Goal: Task Accomplishment & Management: Manage account settings

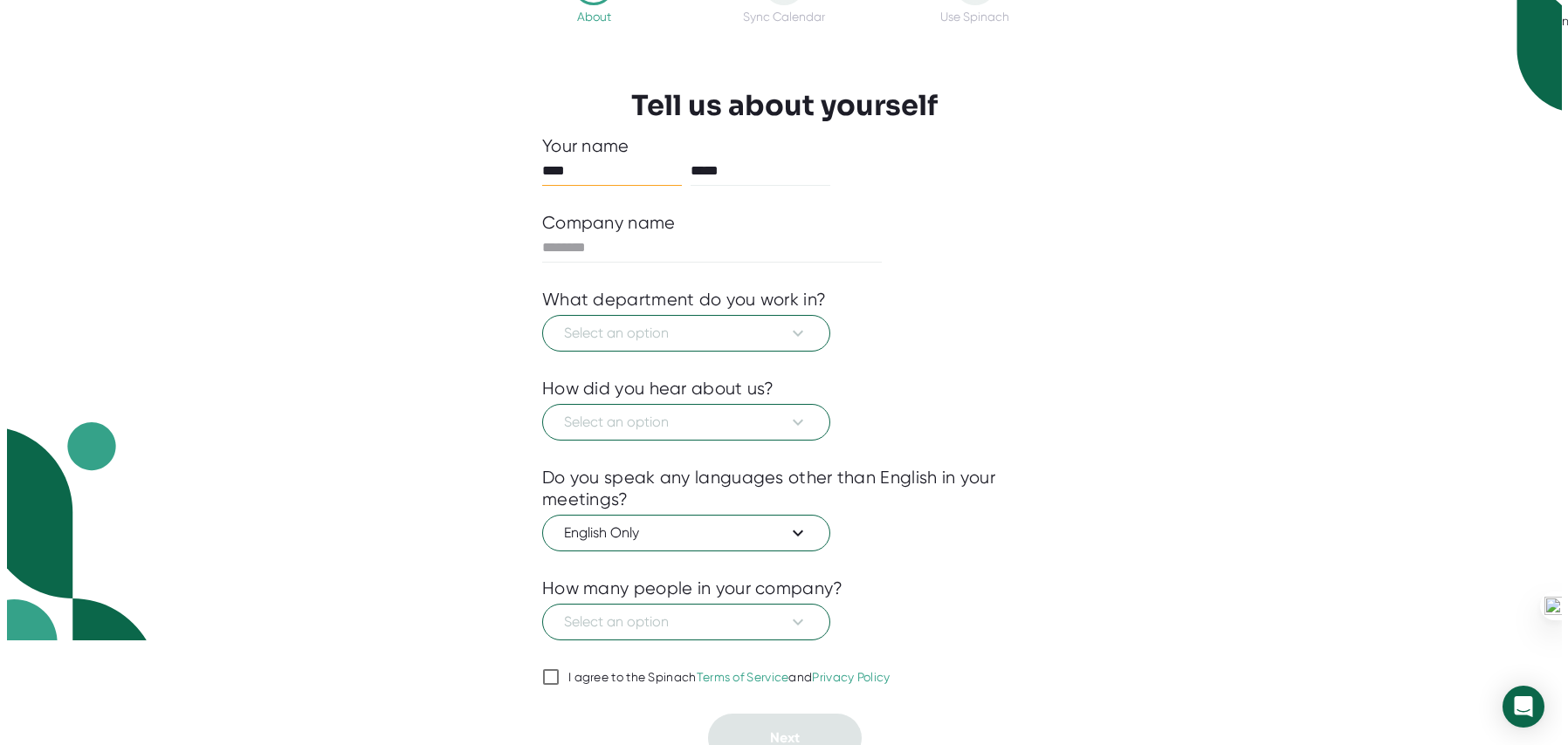
scroll to position [123, 0]
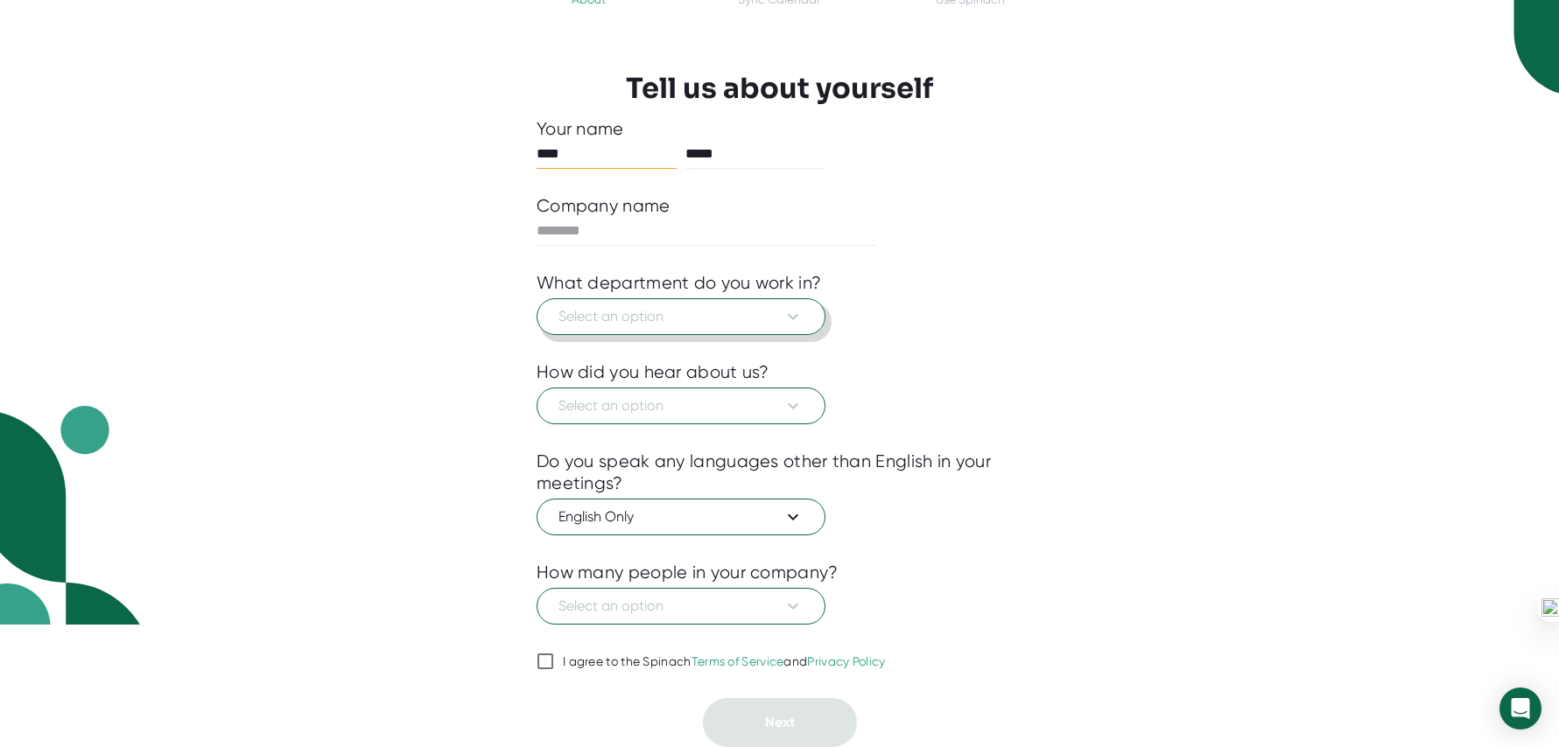
click at [712, 325] on span "Select an option" at bounding box center [680, 316] width 245 height 21
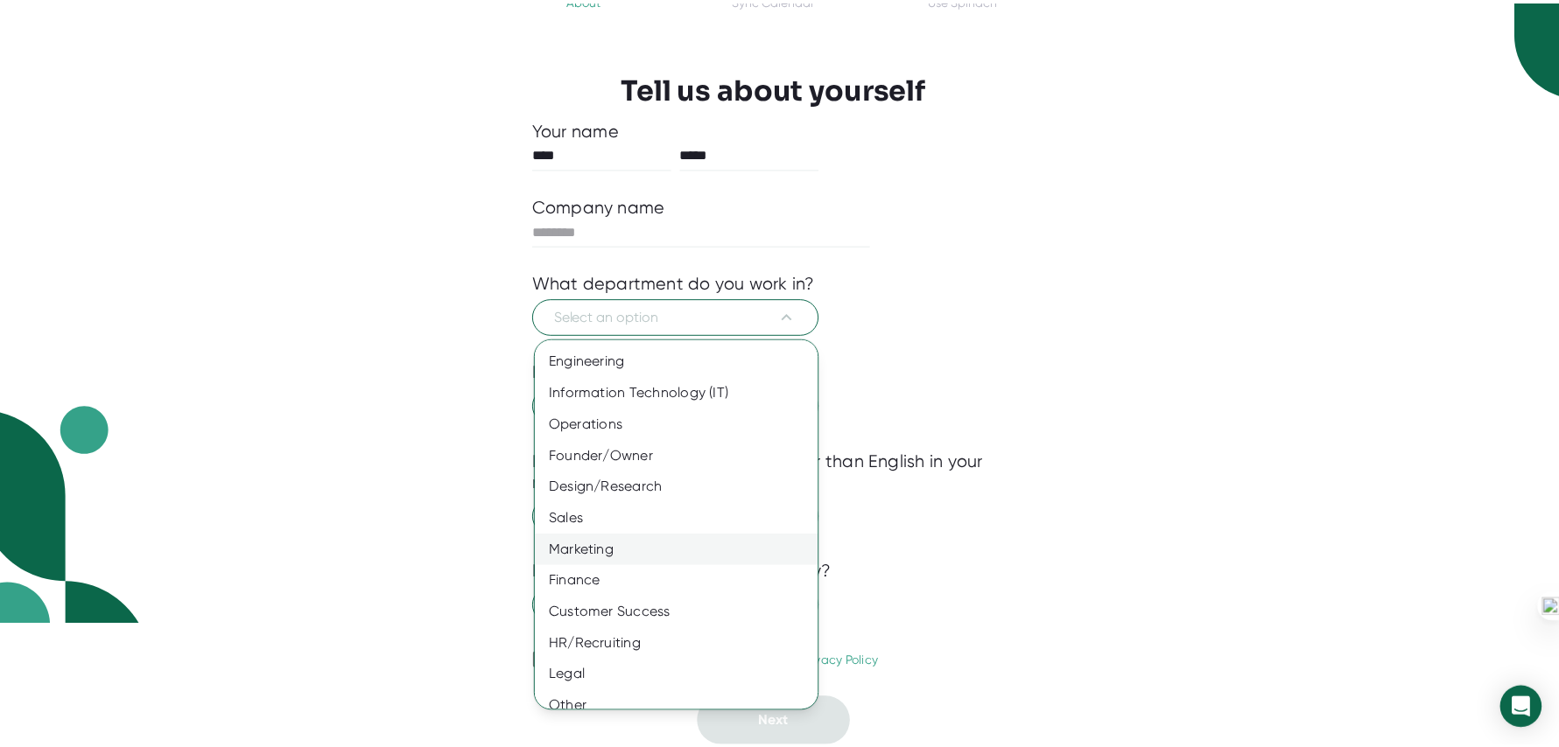
scroll to position [45, 0]
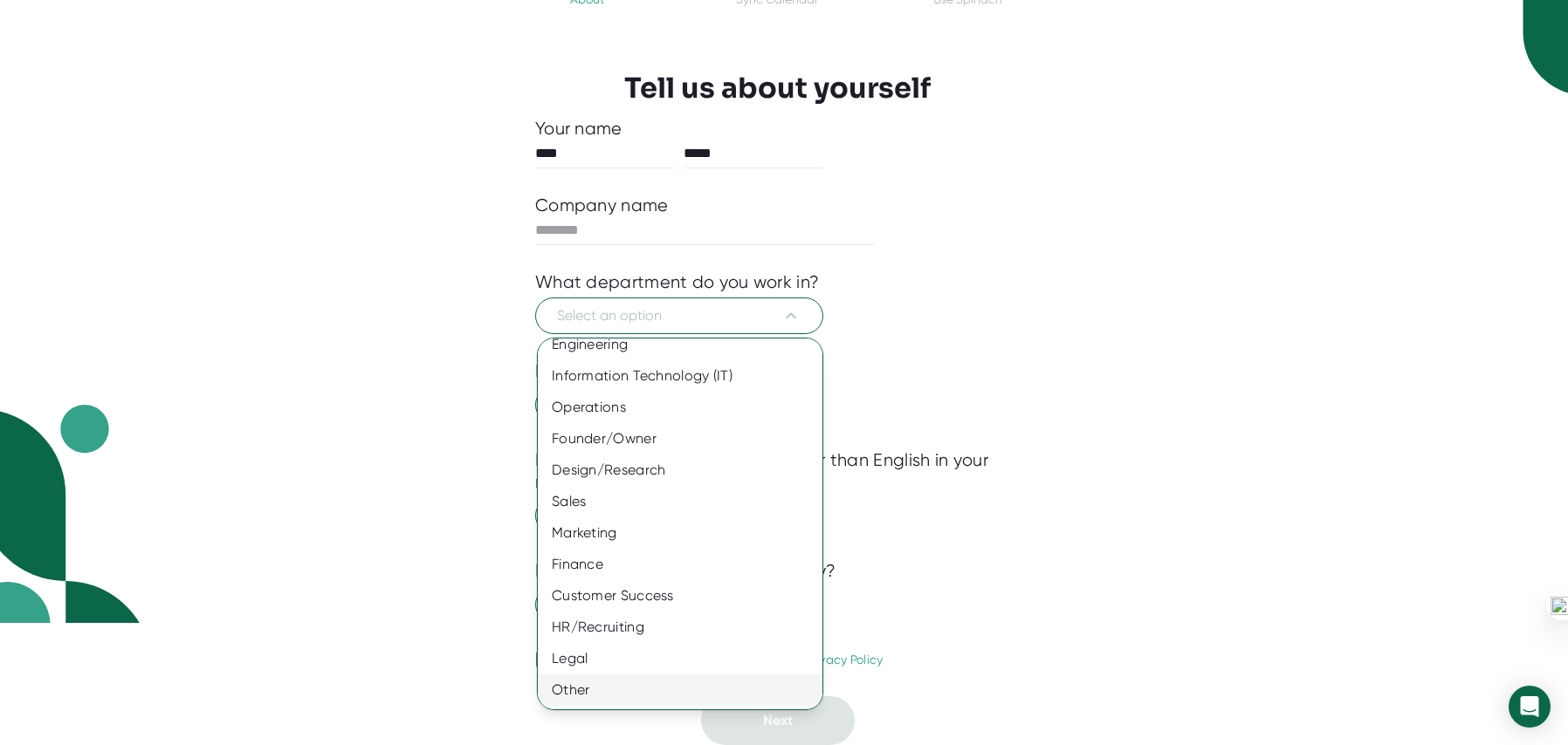
click at [592, 695] on div "Other" at bounding box center [686, 690] width 297 height 32
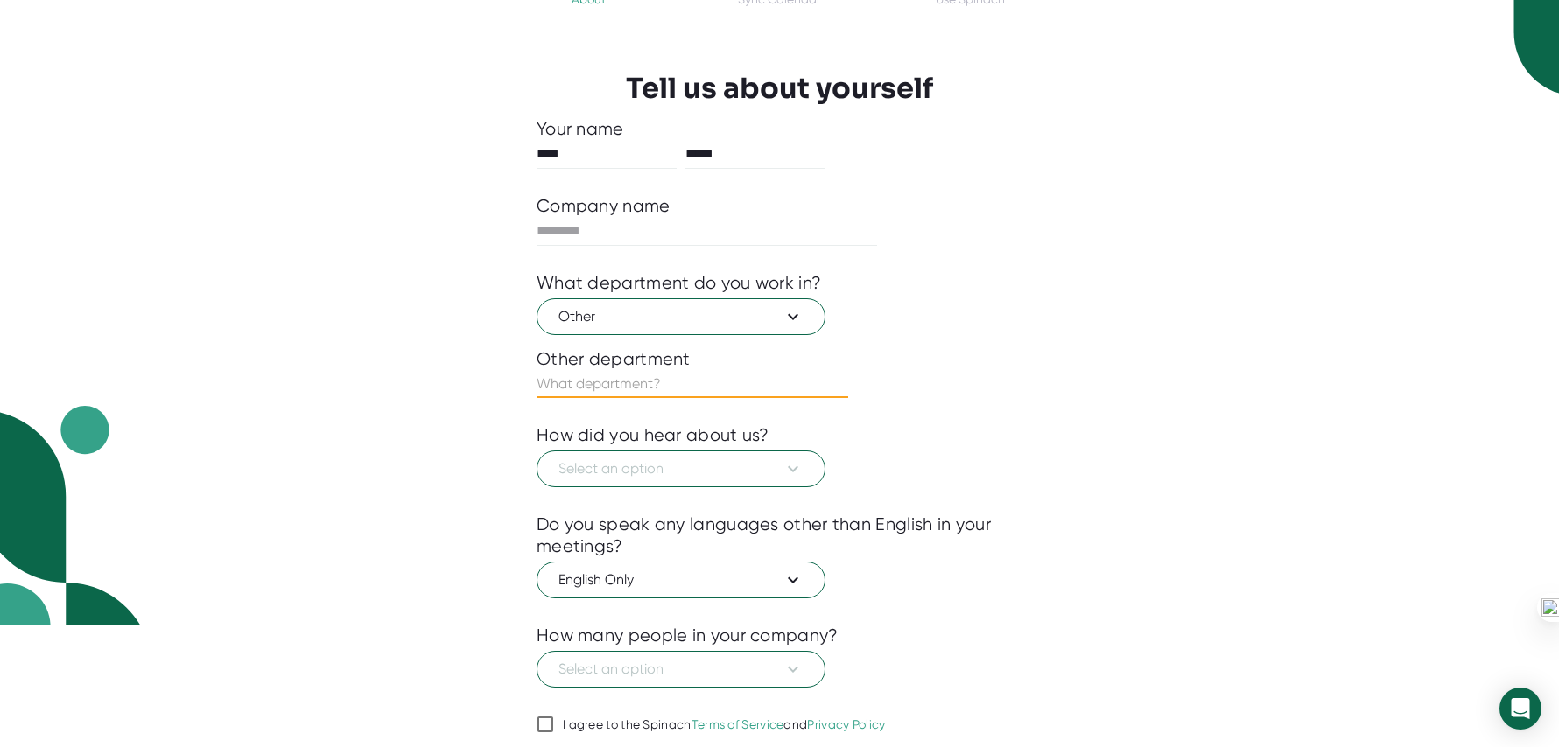
click at [731, 387] on input "text" at bounding box center [692, 384] width 312 height 28
type input "Education"
click at [714, 477] on span "Select an option" at bounding box center [680, 469] width 245 height 21
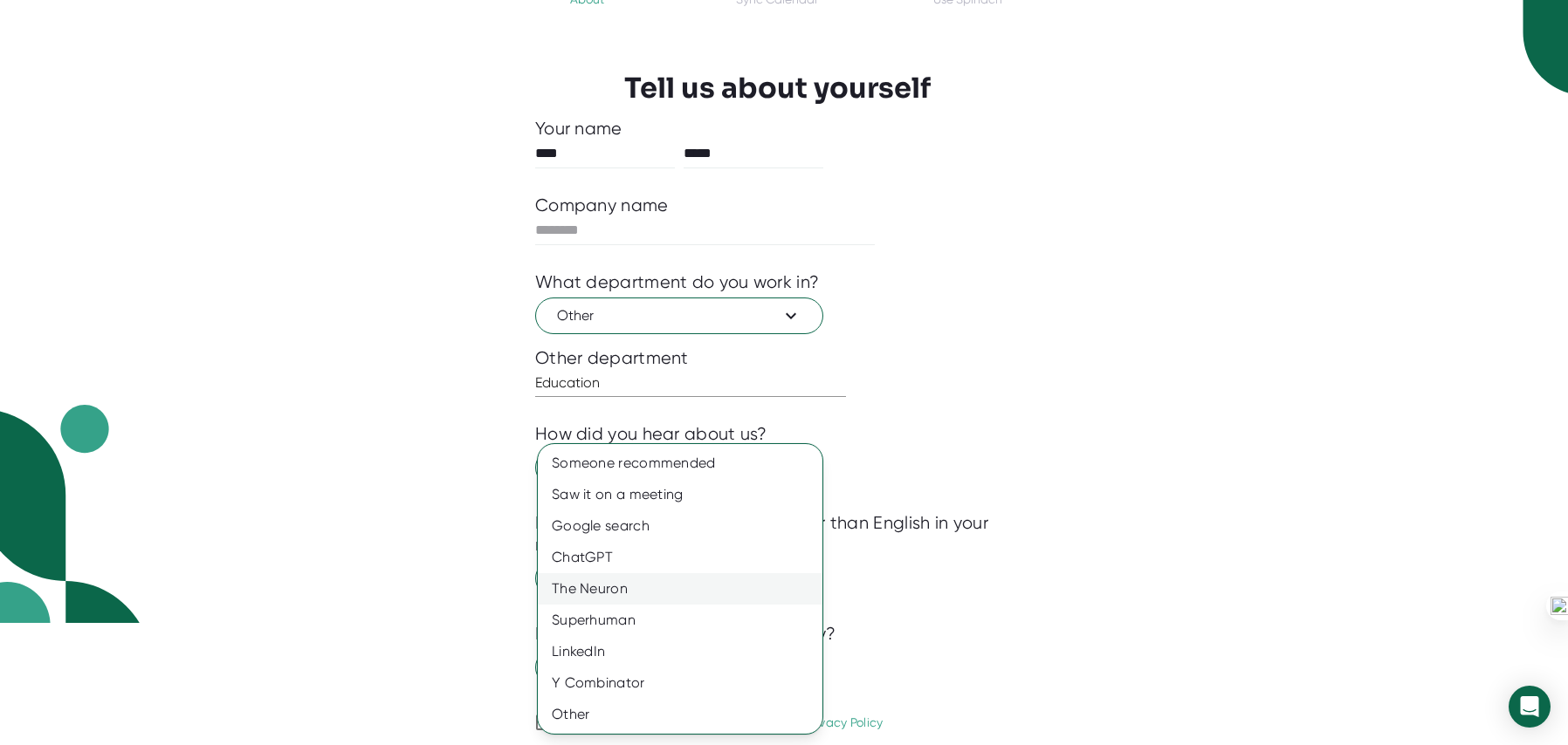
click at [637, 590] on div "The Neuron" at bounding box center [679, 589] width 284 height 32
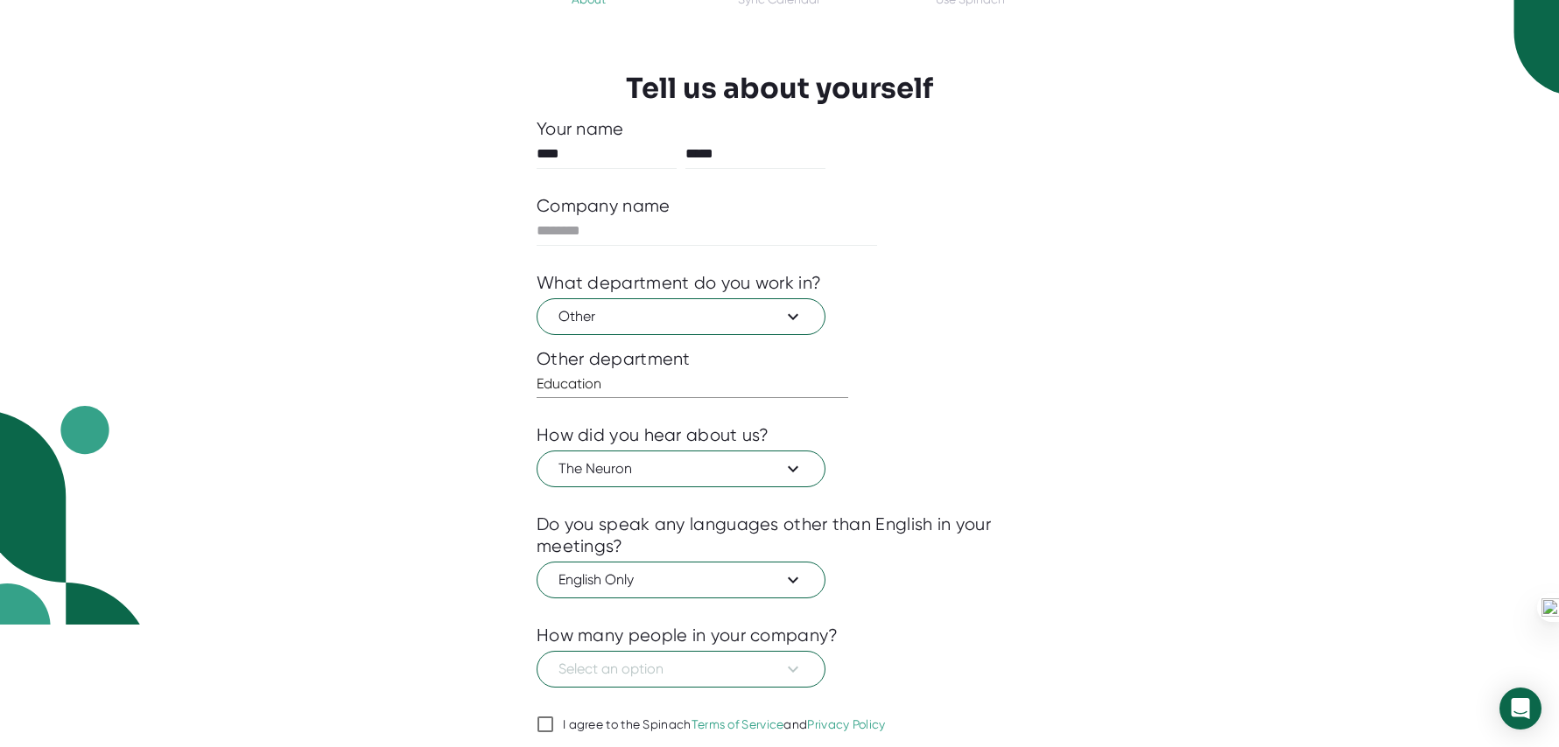
click at [1237, 448] on div "1 About 2 Sync Calendar Use Spinach Tell us about yourself Your name **** *****…" at bounding box center [779, 250] width 1559 height 747
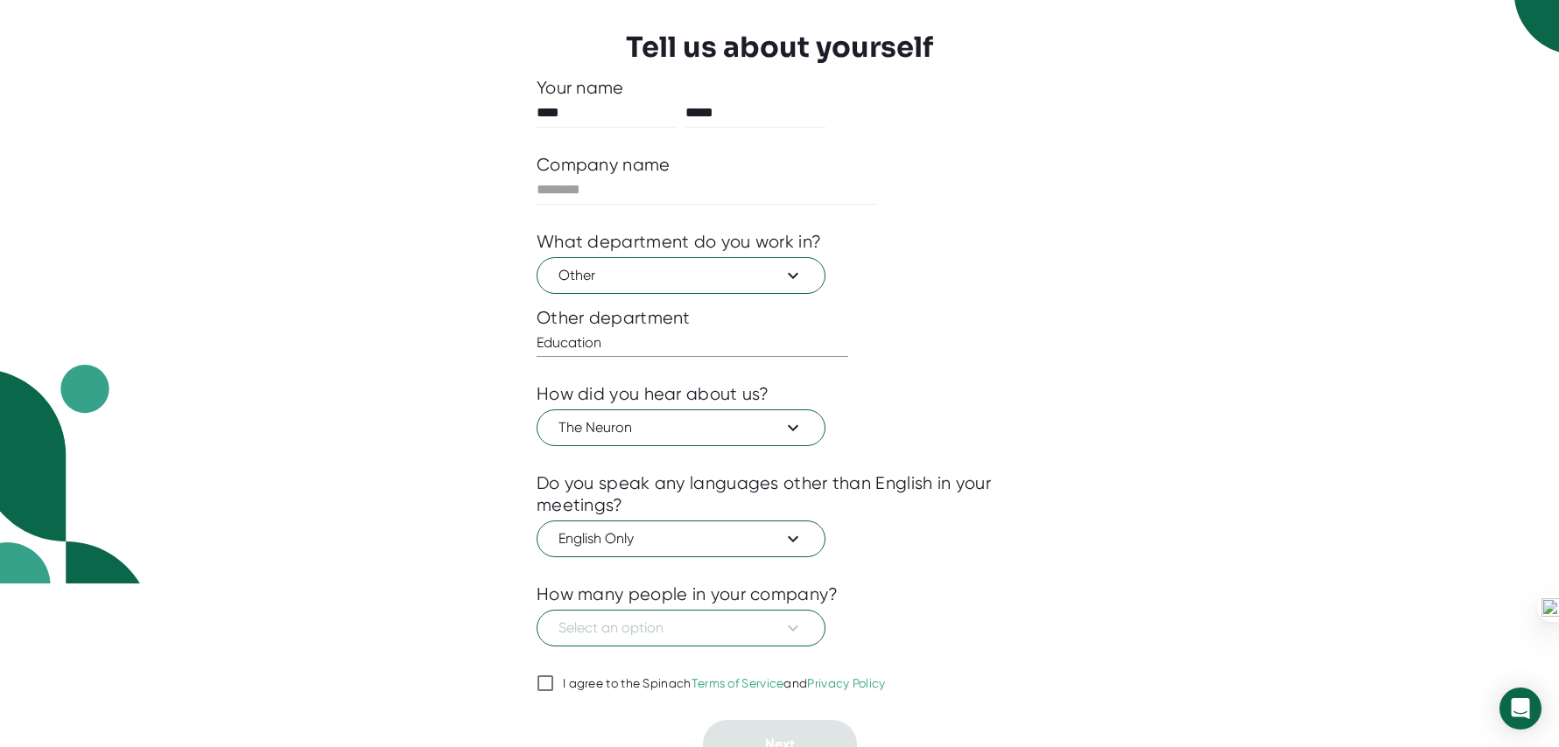
scroll to position [186, 0]
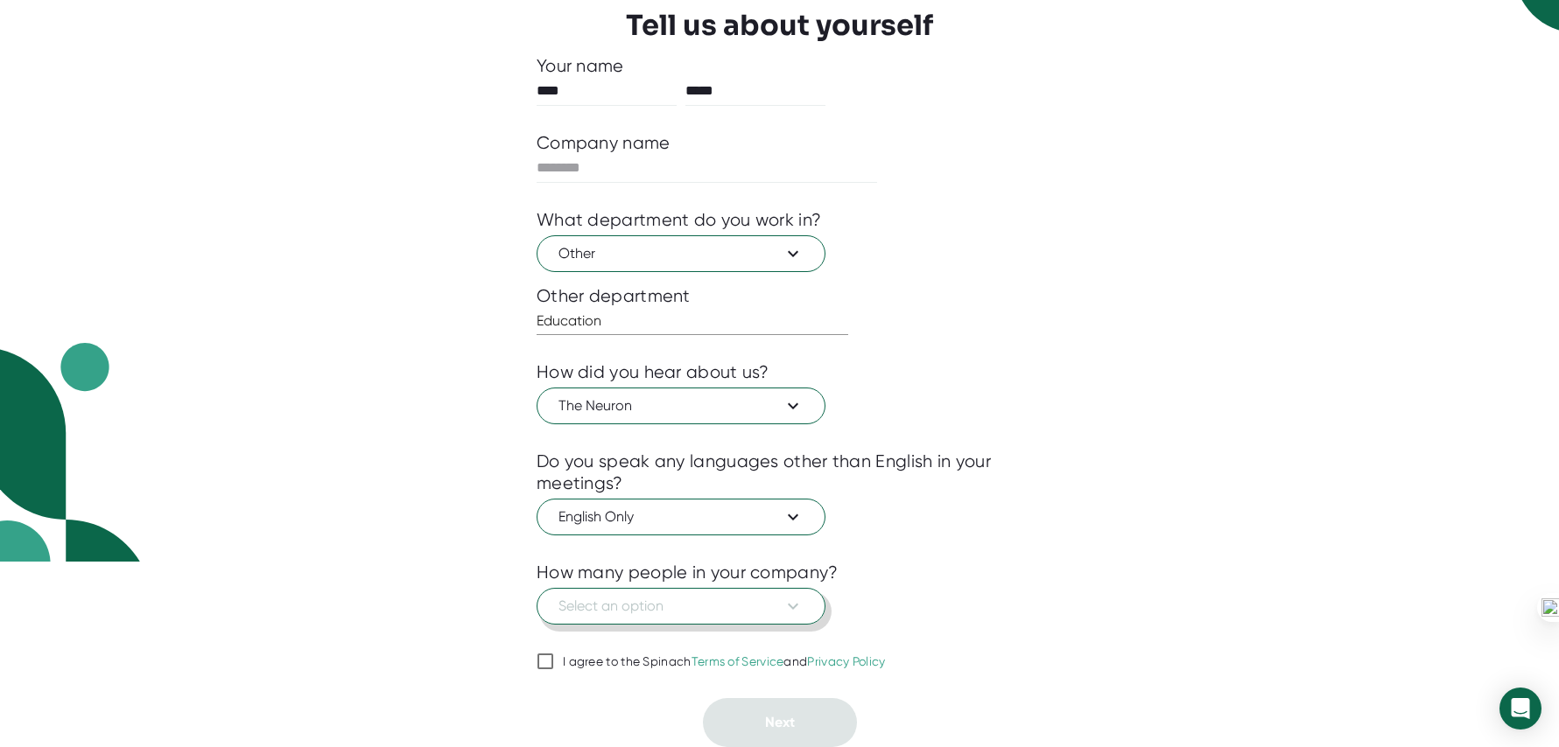
click at [710, 604] on span "Select an option" at bounding box center [680, 606] width 245 height 21
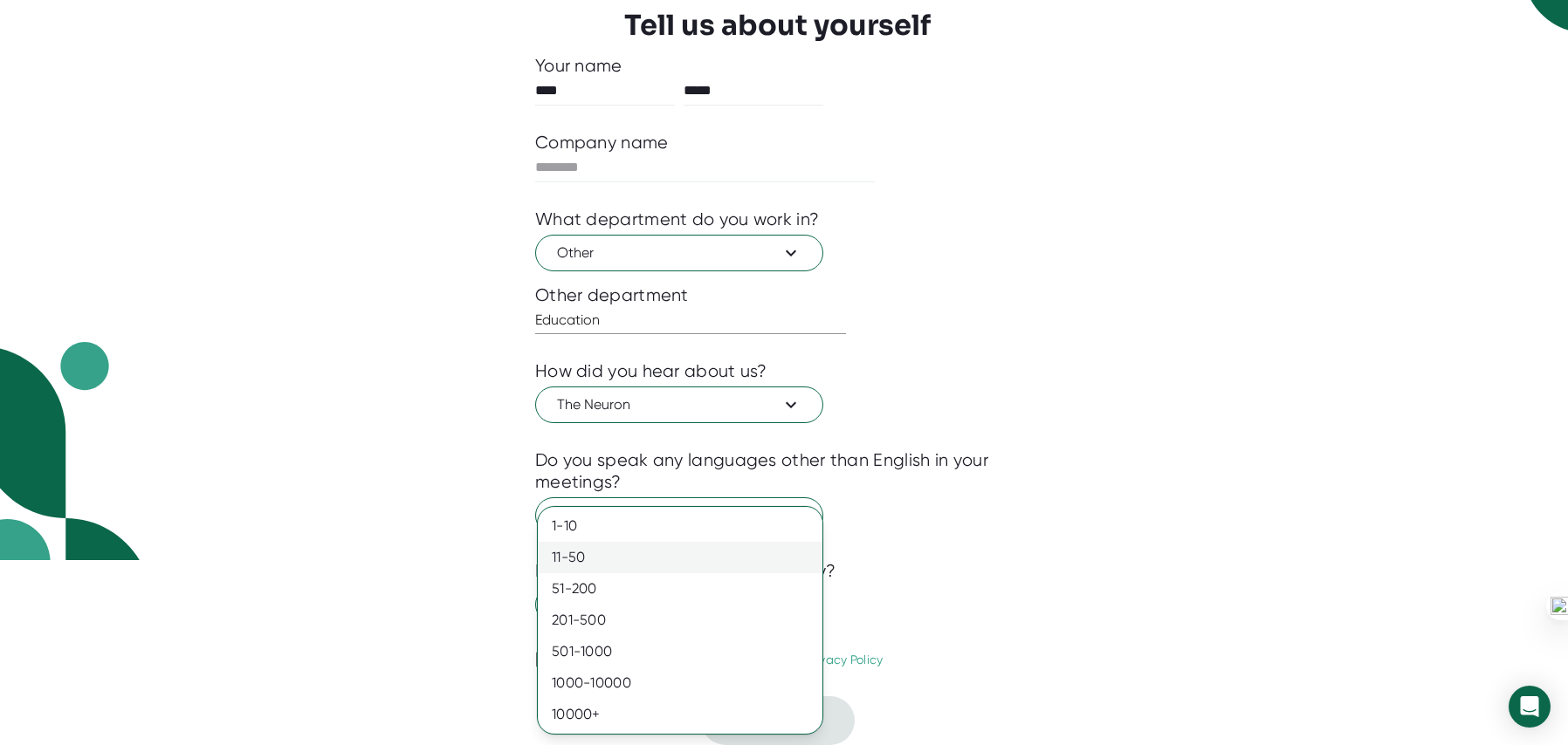
click at [696, 558] on div "11-50" at bounding box center [679, 558] width 284 height 32
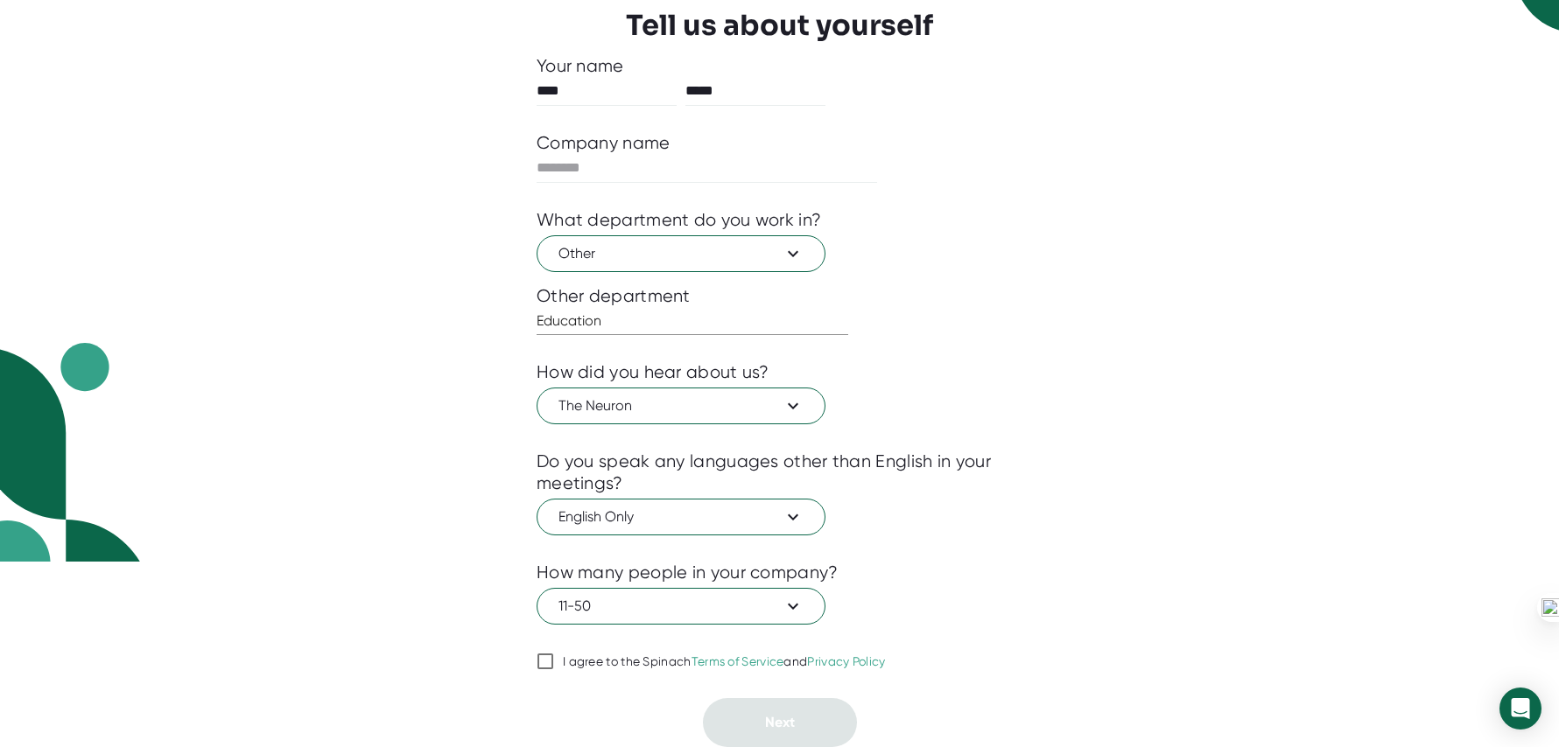
click at [550, 660] on input "I agree to the Spinach Terms of Service and Privacy Policy" at bounding box center [545, 661] width 18 height 21
checkbox input "true"
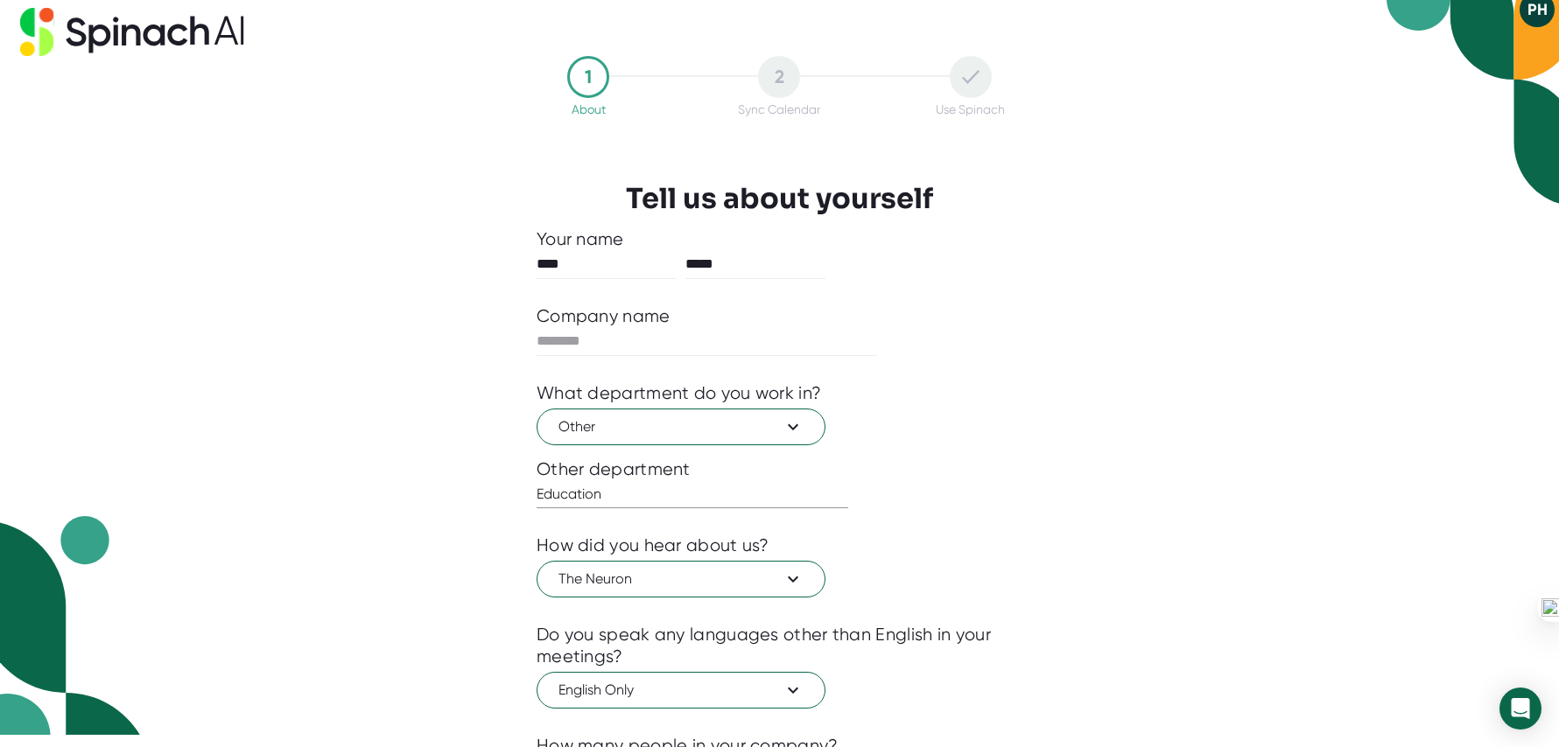
scroll to position [11, 0]
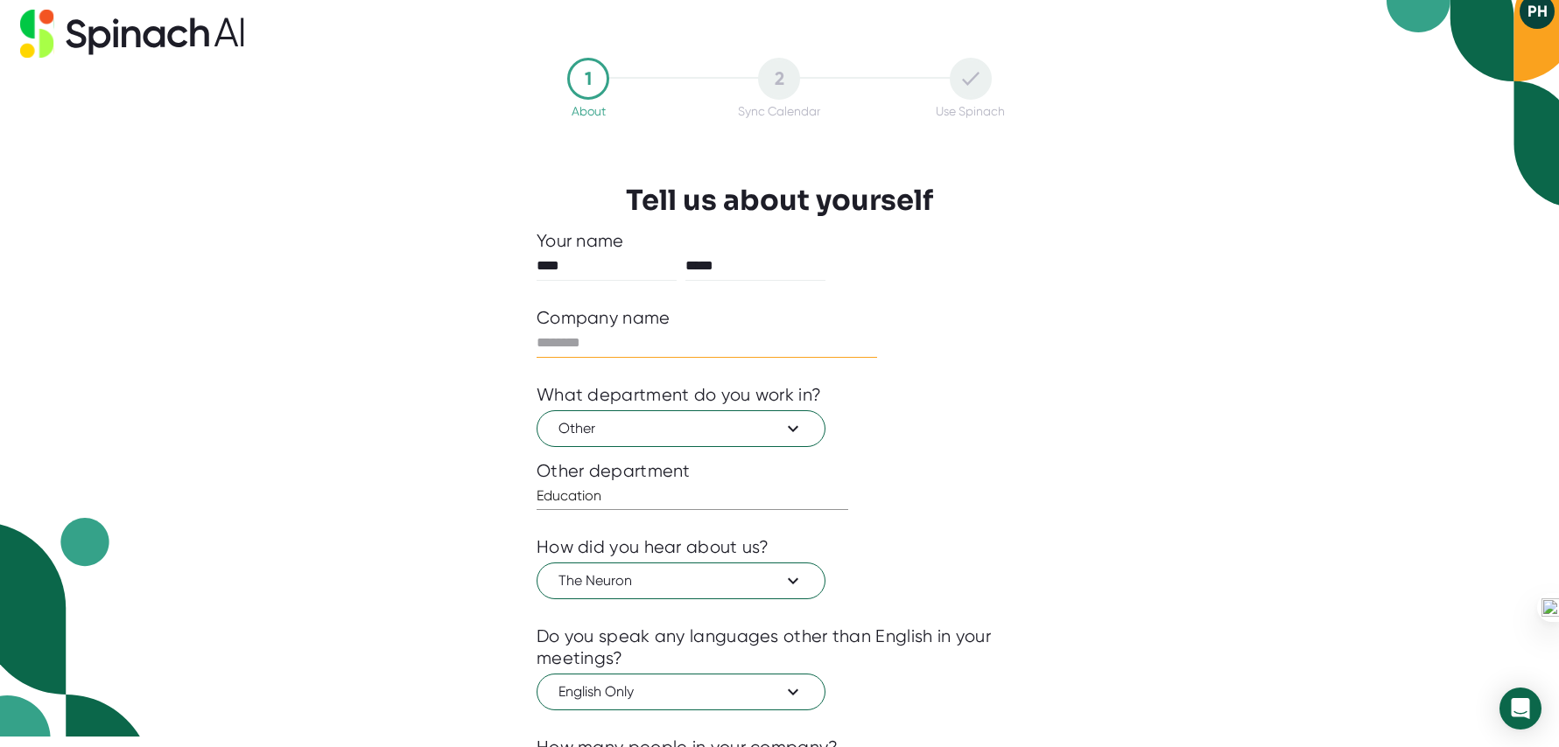
click at [732, 340] on input "text" at bounding box center [706, 343] width 340 height 28
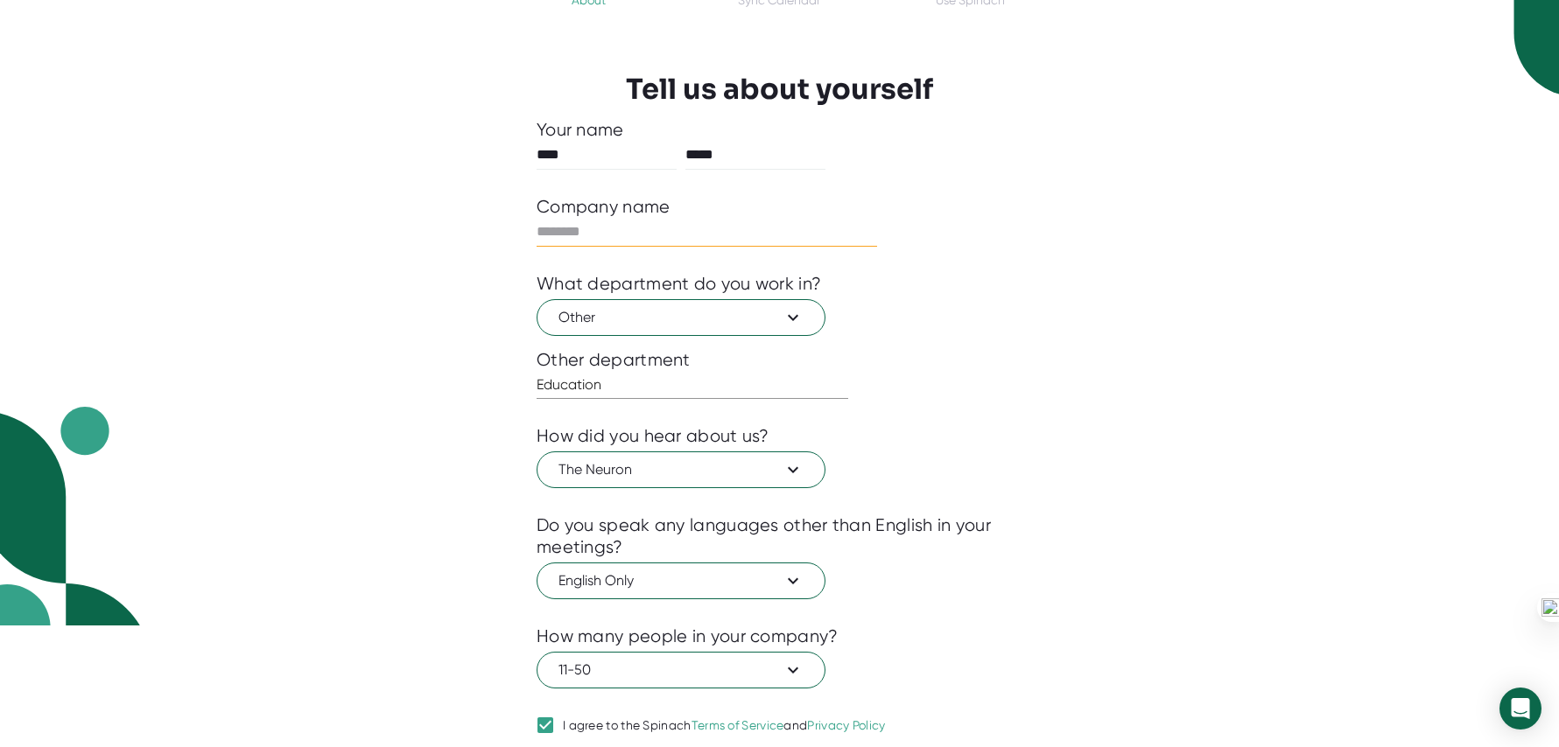
scroll to position [186, 0]
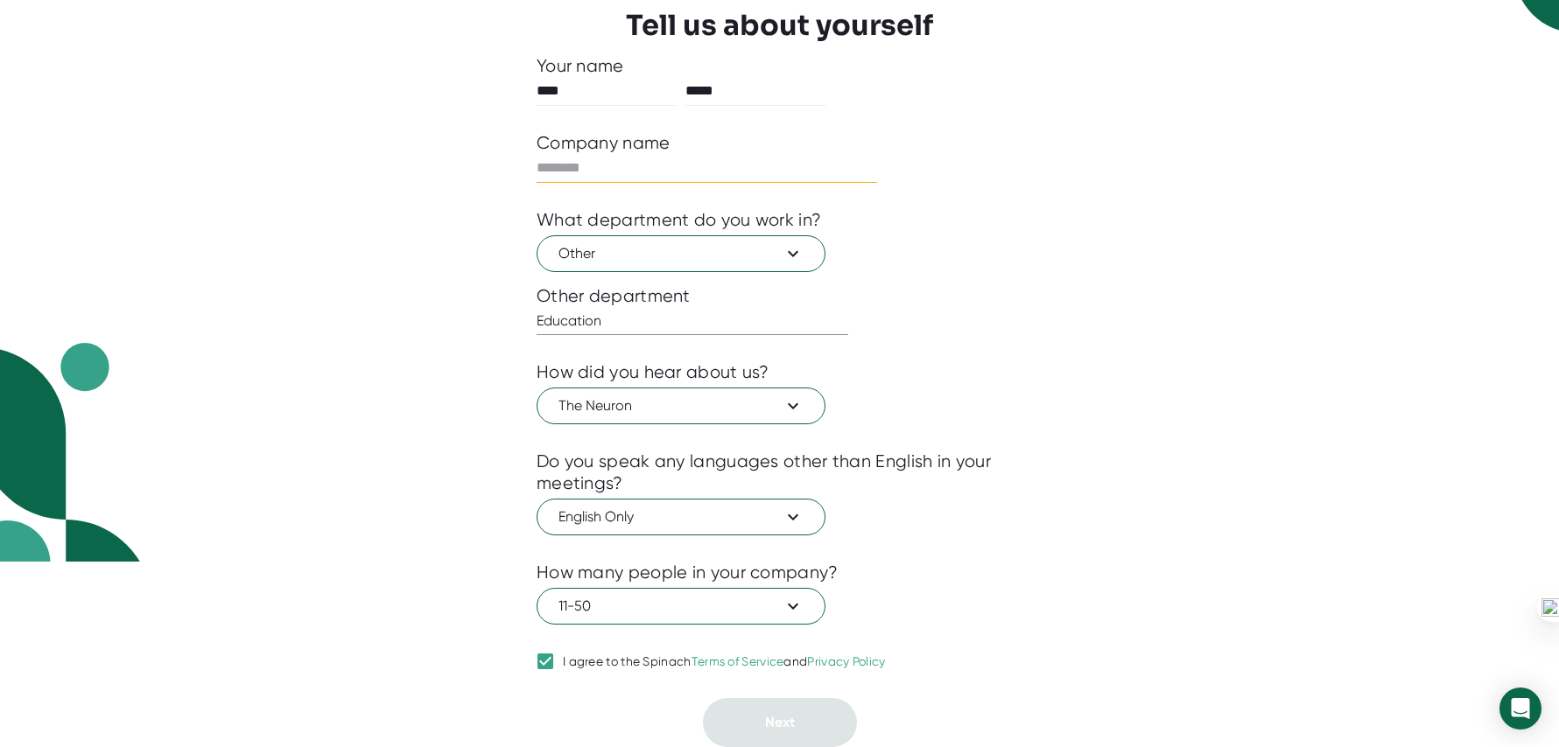
click at [670, 171] on input "text" at bounding box center [706, 168] width 340 height 28
type input "*"
type input "***"
click at [788, 708] on button "Next" at bounding box center [780, 722] width 154 height 49
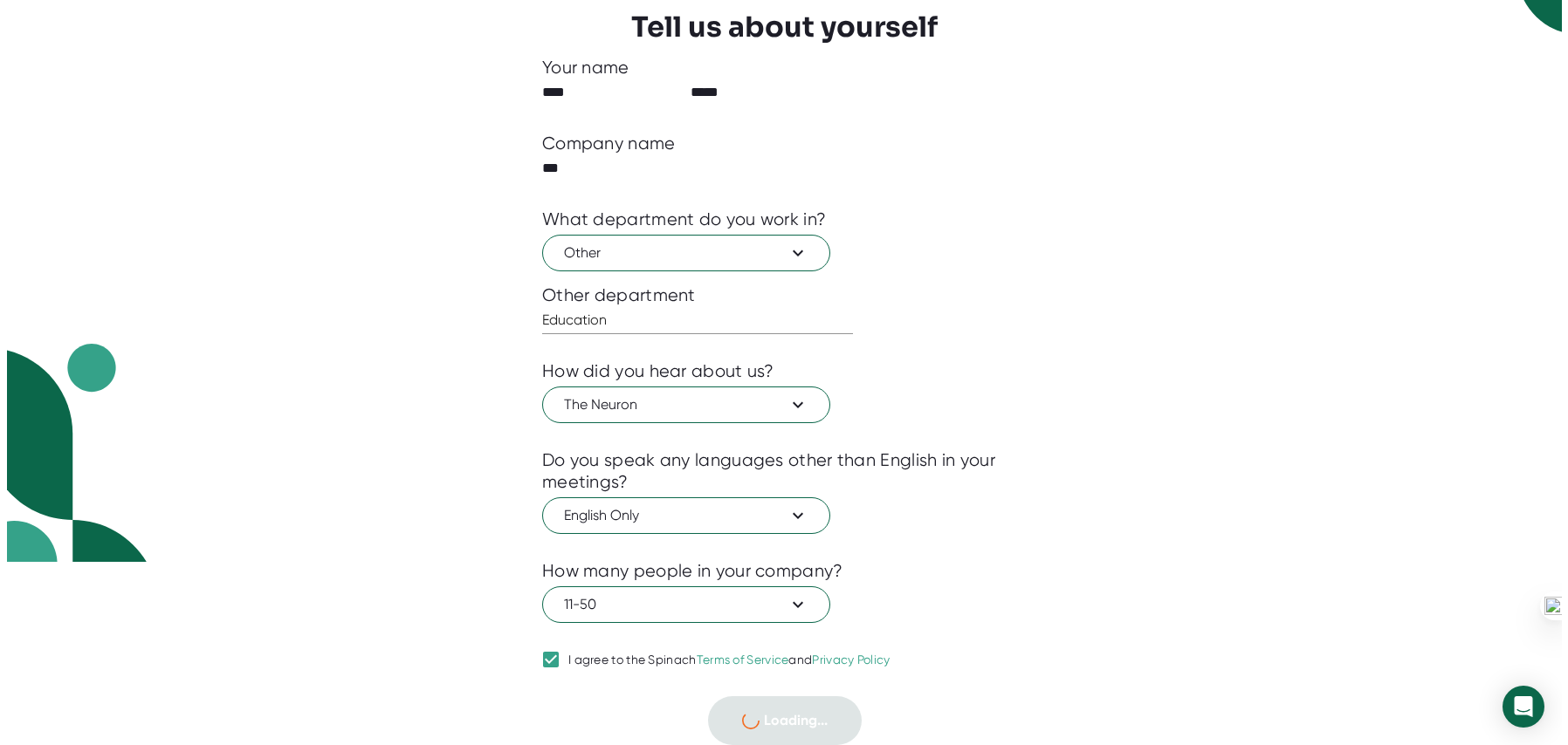
scroll to position [0, 0]
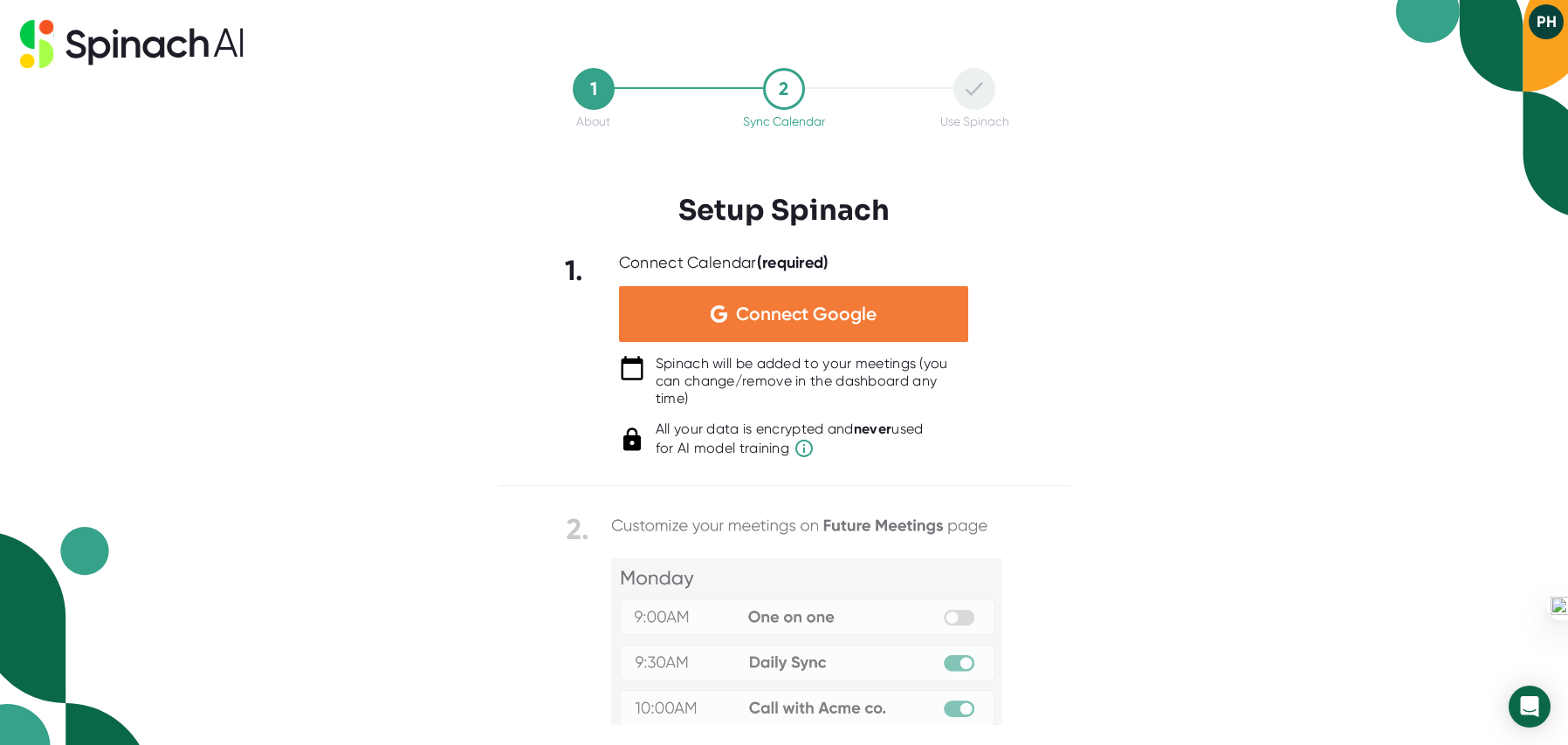
click at [800, 331] on div "Connect Google" at bounding box center [793, 314] width 349 height 56
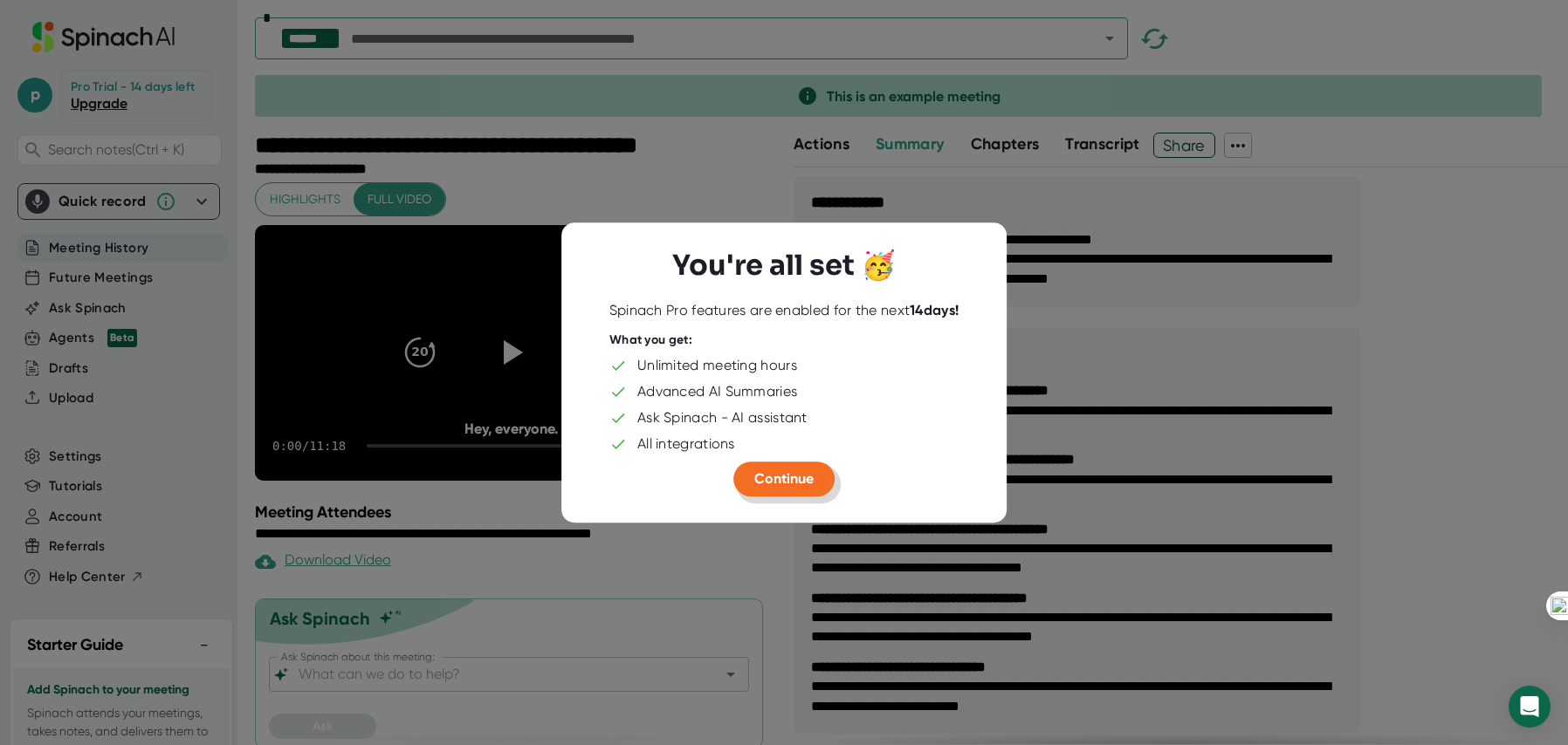
click at [758, 484] on span "Continue" at bounding box center [784, 479] width 60 height 17
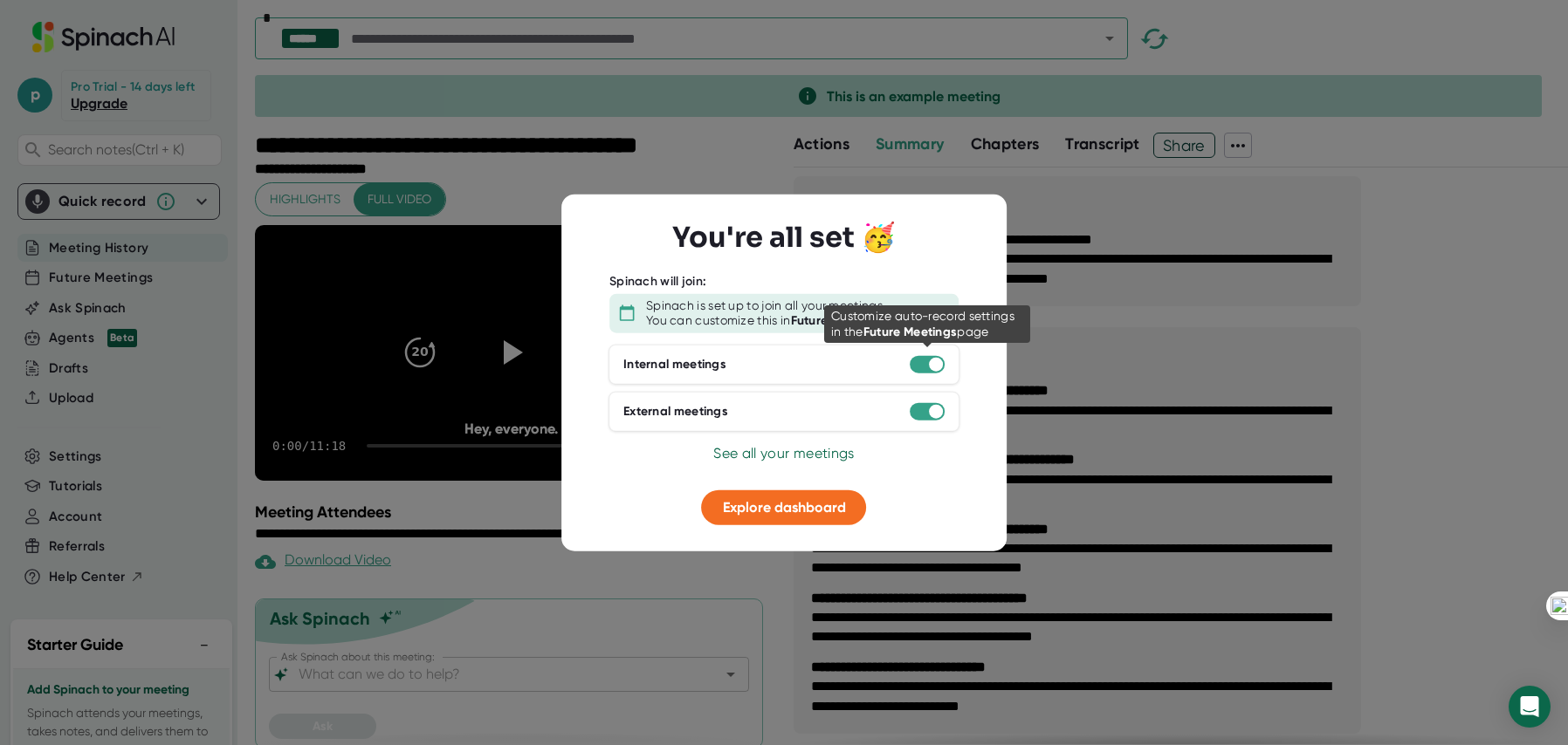
click at [921, 366] on div at bounding box center [927, 364] width 35 height 18
click at [821, 457] on span "See all your meetings" at bounding box center [783, 452] width 141 height 17
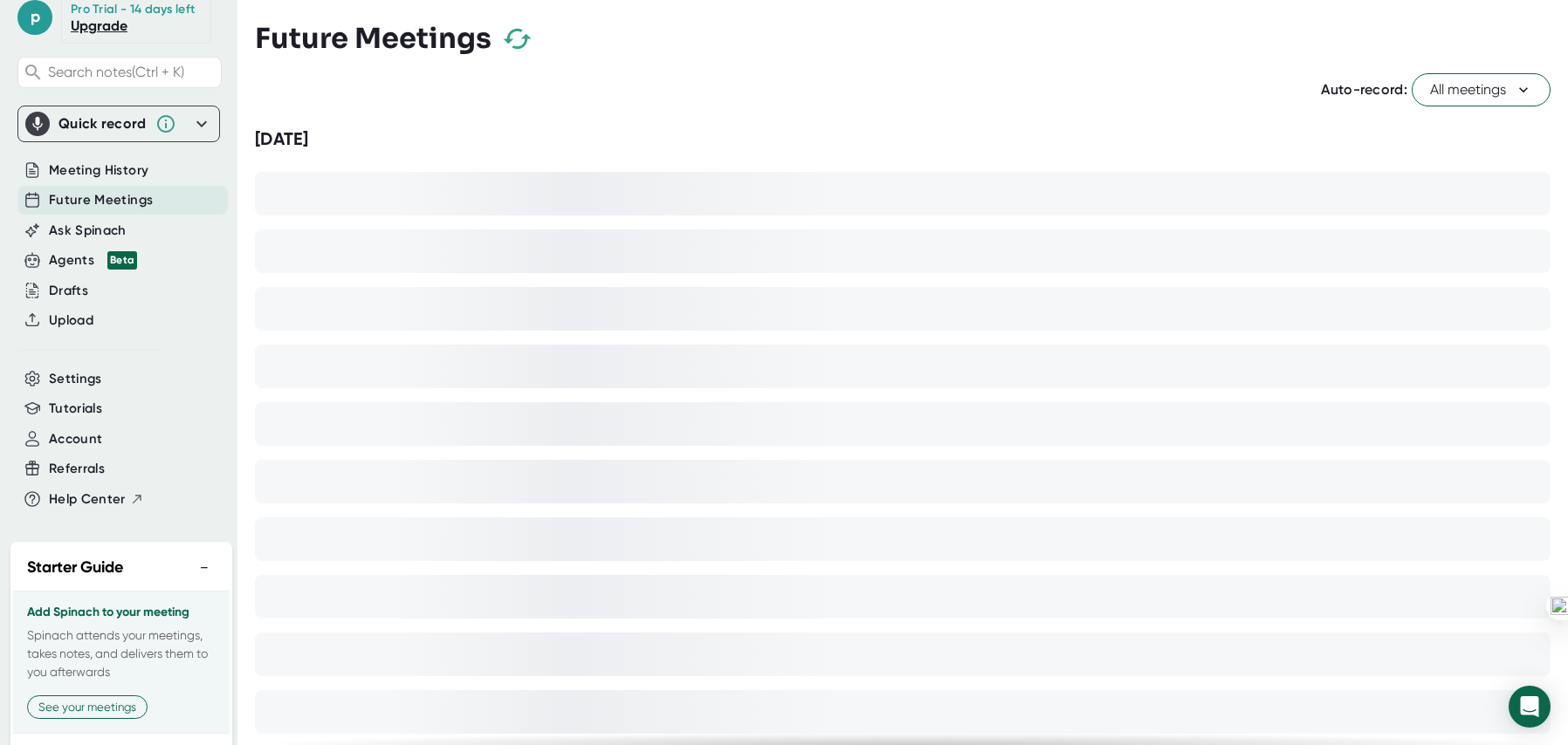
scroll to position [156, 0]
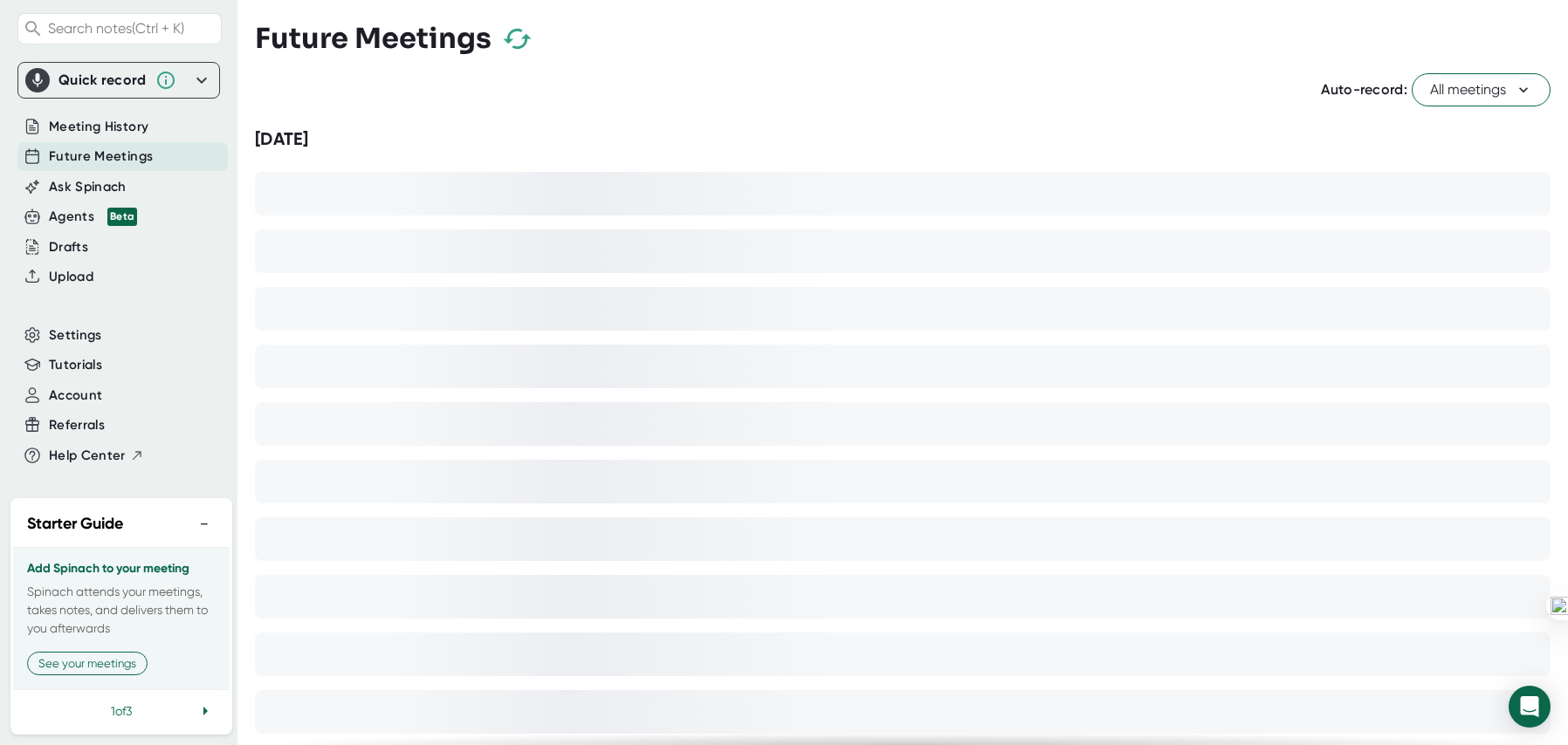
click at [195, 716] on icon at bounding box center [204, 711] width 21 height 21
click at [69, 396] on span "Account" at bounding box center [75, 396] width 53 height 20
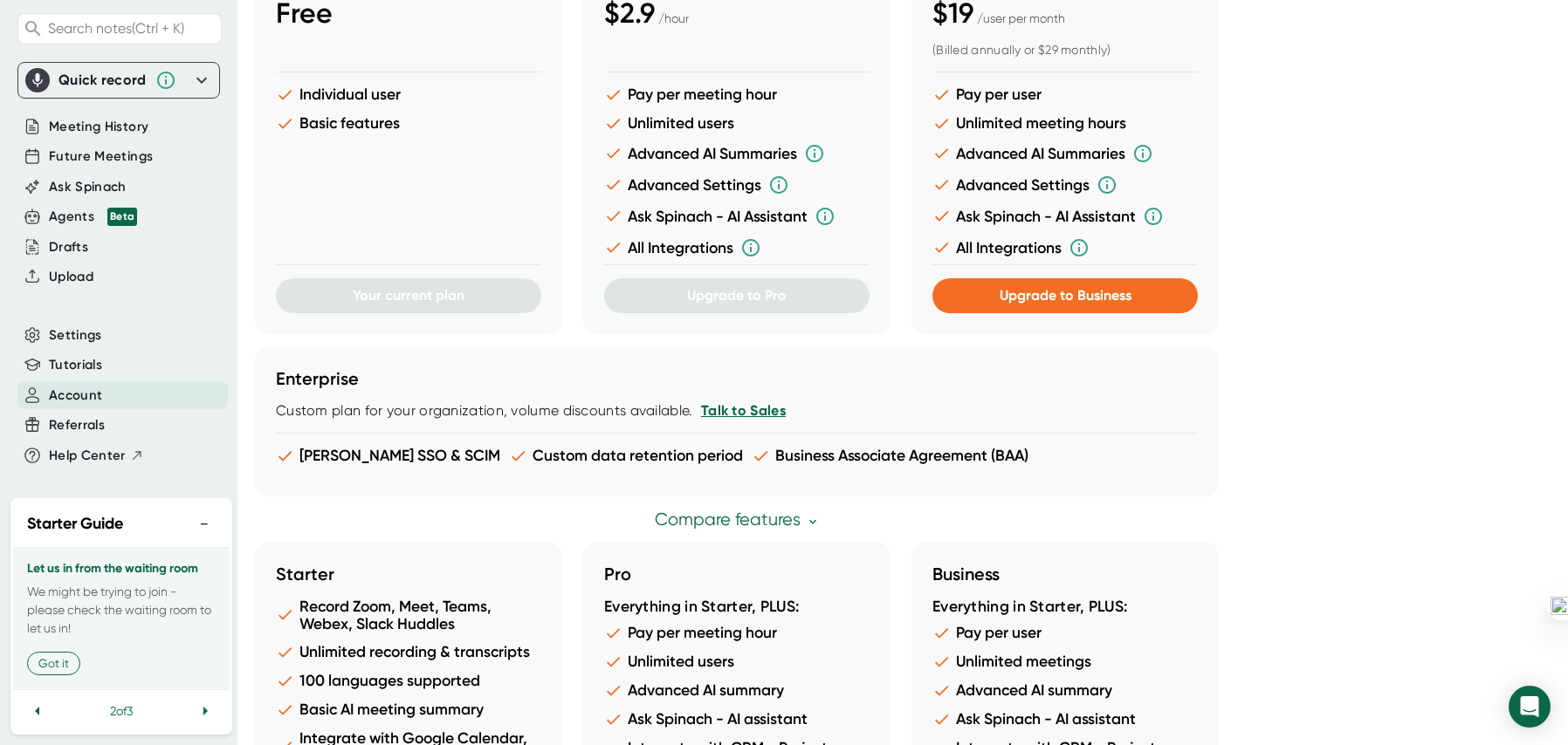
scroll to position [611, 0]
